Goal: Check status

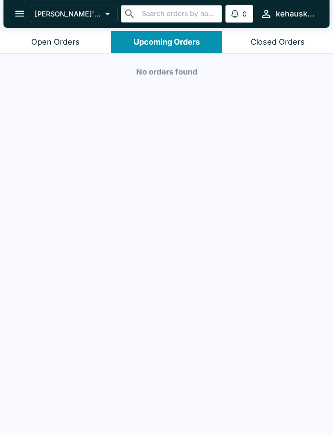
scroll to position [1, 0]
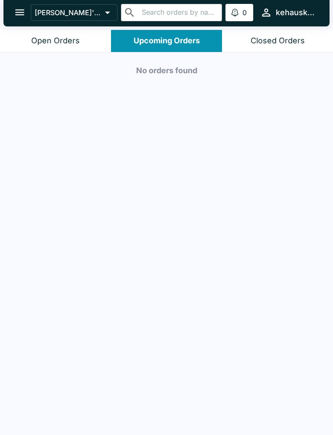
click at [134, 232] on div "No orders found" at bounding box center [166, 243] width 333 height 383
click at [123, 241] on div "No orders found" at bounding box center [166, 243] width 333 height 383
click at [269, 20] on button "kehauskitchen" at bounding box center [288, 12] width 62 height 19
click at [267, 44] on div at bounding box center [166, 217] width 333 height 435
click at [266, 43] on div at bounding box center [166, 217] width 333 height 435
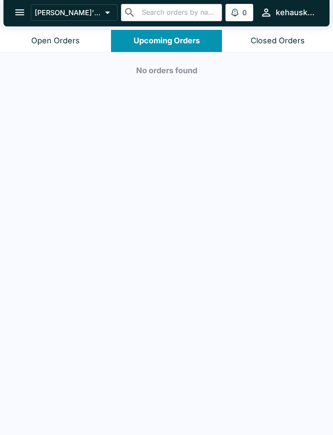
click at [270, 38] on div "Closed Orders" at bounding box center [278, 41] width 54 height 10
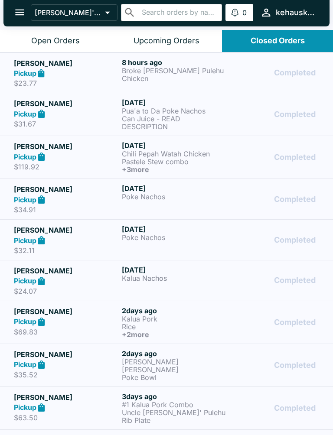
click at [49, 35] on button "Open Orders" at bounding box center [55, 41] width 111 height 22
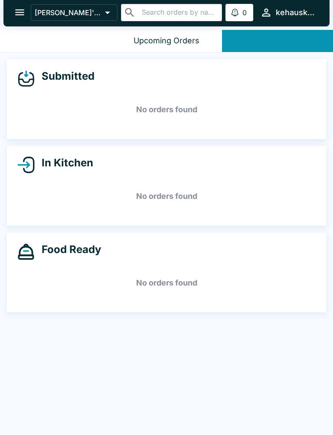
click at [49, 34] on button "Open Orders" at bounding box center [55, 41] width 111 height 22
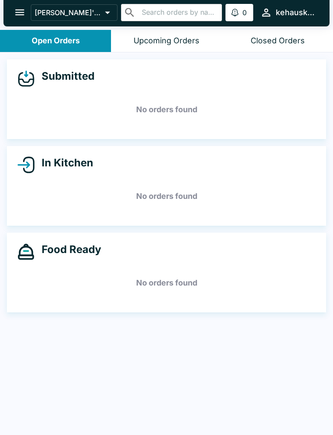
click at [30, 46] on button "Open Orders" at bounding box center [55, 41] width 111 height 22
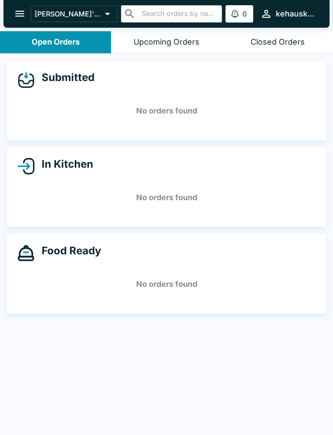
click at [278, 39] on div "Closed Orders" at bounding box center [278, 42] width 54 height 10
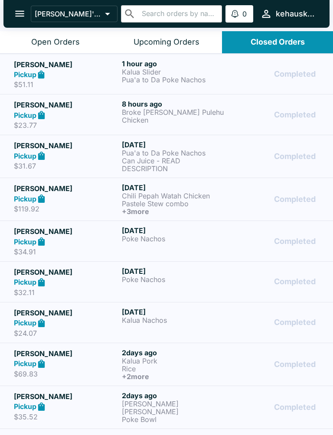
click at [286, 43] on div "Closed Orders" at bounding box center [278, 42] width 54 height 10
click at [150, 46] on div "Upcoming Orders" at bounding box center [167, 42] width 66 height 10
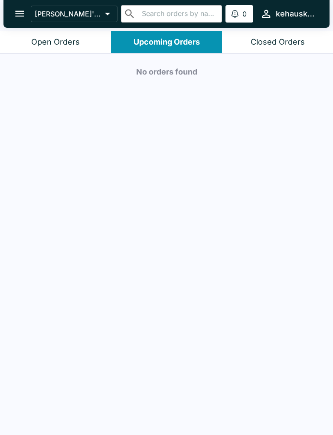
click at [40, 44] on div "Open Orders" at bounding box center [55, 42] width 49 height 10
